Goal: Find specific page/section: Find specific page/section

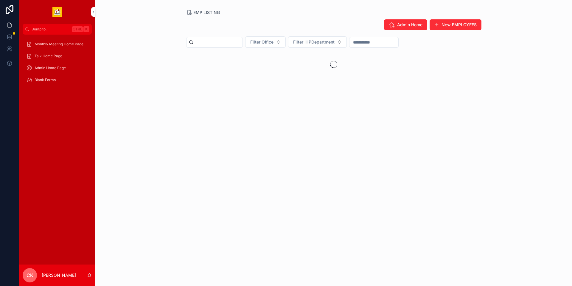
click at [59, 66] on span "Admin Home Page" at bounding box center [50, 68] width 31 height 5
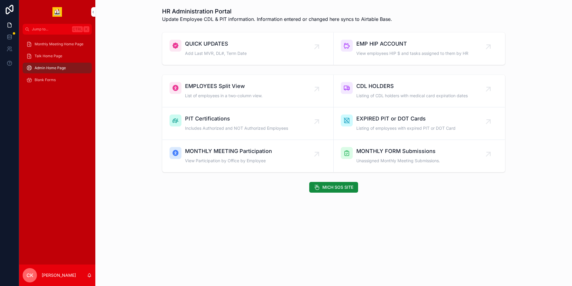
click at [58, 68] on span "Admin Home Page" at bounding box center [50, 68] width 31 height 5
click at [210, 88] on span "EMPLOYEES Split View" at bounding box center [224, 86] width 78 height 8
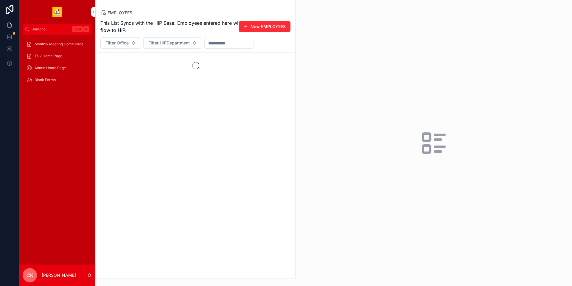
click at [219, 45] on input "scrollable content" at bounding box center [229, 43] width 49 height 8
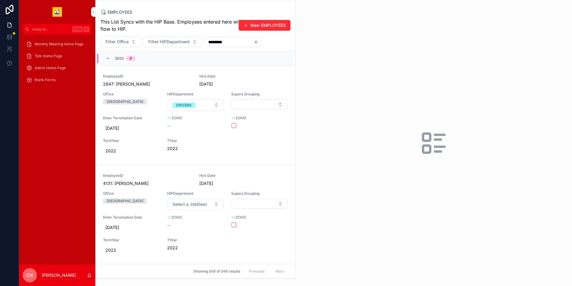
type input "*********"
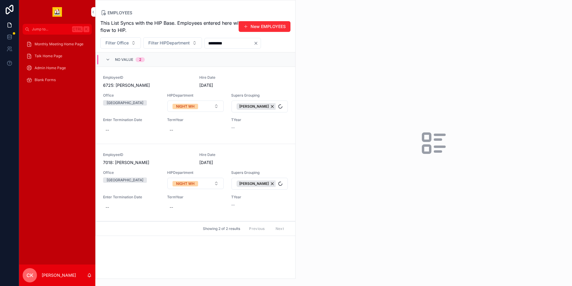
click at [276, 127] on div "--" at bounding box center [259, 128] width 57 height 6
